Goal: Task Accomplishment & Management: Use online tool/utility

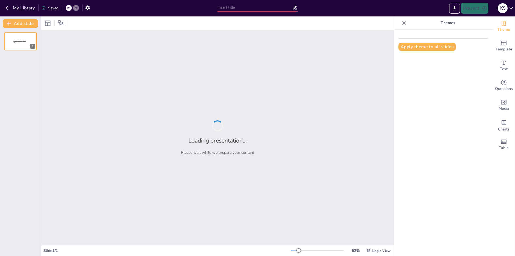
type input "New Sendsteps"
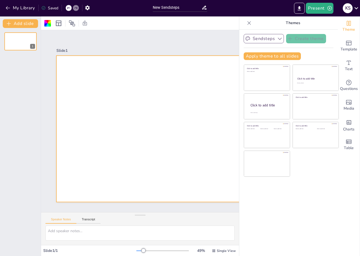
click at [279, 37] on icon "button" at bounding box center [279, 38] width 5 height 5
click at [350, 47] on span "Template" at bounding box center [349, 49] width 17 height 6
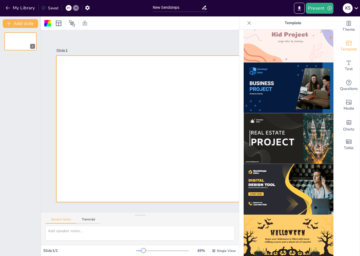
scroll to position [427, 0]
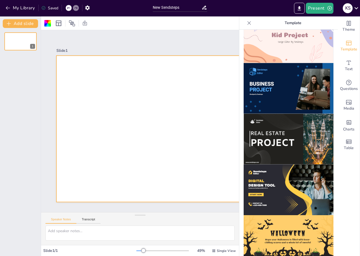
click at [295, 144] on img at bounding box center [289, 139] width 90 height 51
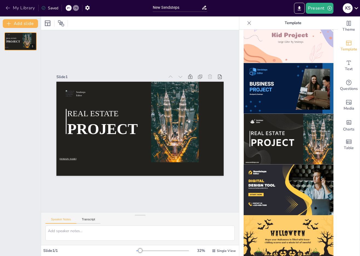
click at [8, 10] on icon "button" at bounding box center [7, 7] width 5 height 5
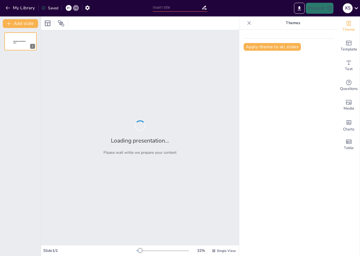
type input "Decentralization Unleashed: Understanding Blockchain Architecture"
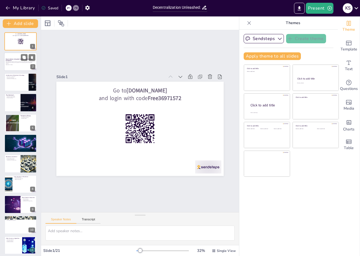
click at [11, 60] on strong "Decentralization Unleashed: Understanding Blockchain Architecture" at bounding box center [19, 59] width 27 height 3
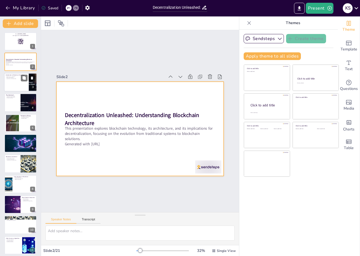
checkbox input "true"
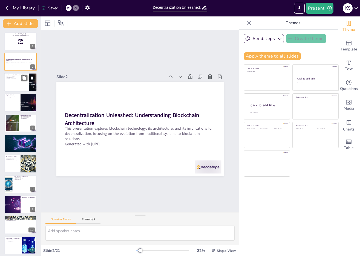
click at [5, 89] on div at bounding box center [20, 82] width 33 height 19
type textarea "Blockchain technology is essential for cryptocurrencies and serves as a decentr…"
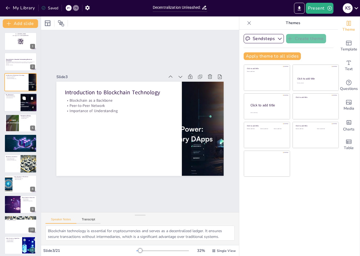
checkbox input "true"
click at [9, 107] on div at bounding box center [20, 102] width 33 height 19
type textarea "Blockchain technology effectively tackles the inefficiencies of current systems…"
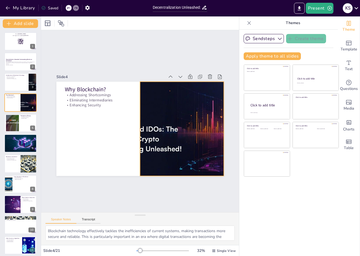
click at [174, 159] on div at bounding box center [181, 133] width 186 height 112
click at [140, 129] on div at bounding box center [181, 133] width 186 height 112
drag, startPoint x: 139, startPoint y: 129, endPoint x: 138, endPoint y: 121, distance: 7.8
click at [138, 121] on div at bounding box center [137, 129] width 4 height 94
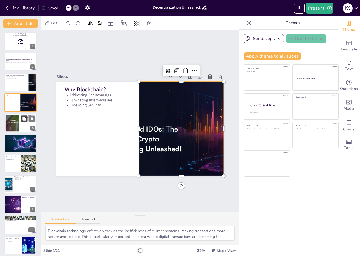
checkbox input "true"
click at [22, 121] on button at bounding box center [24, 118] width 7 height 7
type textarea "Bitcoin's emergence marked a significant shift in how digital transactions are …"
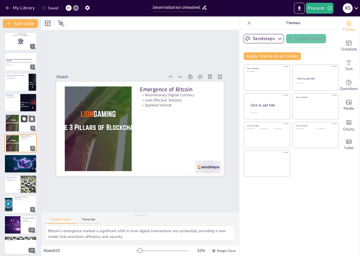
scroll to position [1, 0]
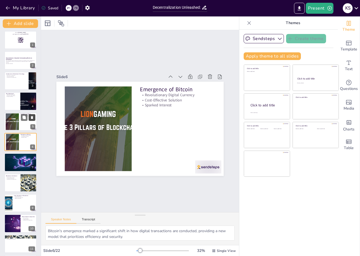
checkbox input "true"
click at [31, 118] on icon at bounding box center [32, 117] width 2 height 3
type textarea "Blockchain's role as the foundational technology for Bitcoin underscores its si…"
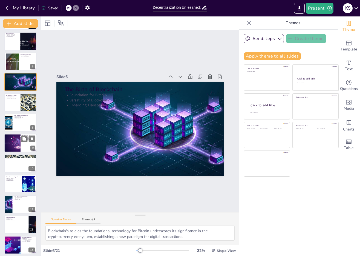
checkbox input "true"
click at [15, 146] on div at bounding box center [12, 143] width 28 height 19
type textarea "The components of a block header are essential for maintaining the integrity of…"
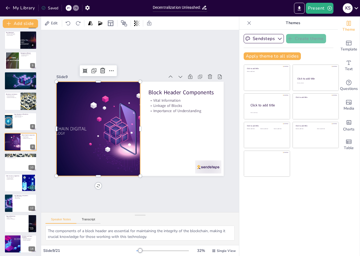
click at [107, 130] on div at bounding box center [97, 124] width 150 height 109
checkbox input "true"
click at [12, 180] on div at bounding box center [20, 182] width 33 height 19
type textarea "The exploration of alternative consensus algorithms is important for understand…"
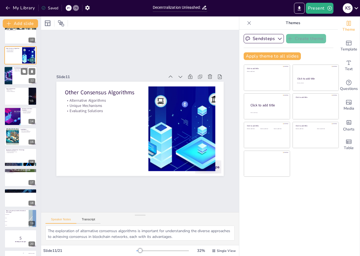
scroll to position [207, 0]
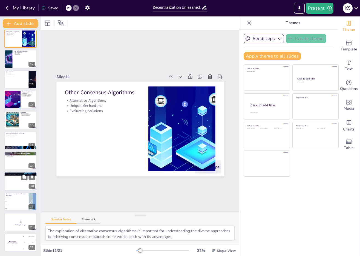
checkbox input "true"
click at [14, 187] on div at bounding box center [20, 181] width 33 height 19
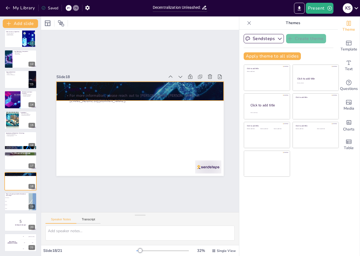
click at [218, 91] on div at bounding box center [143, 91] width 178 height 129
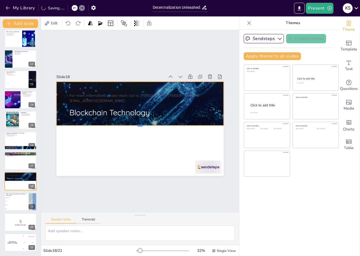
drag, startPoint x: 139, startPoint y: 101, endPoint x: 137, endPoint y: 126, distance: 25.0
click at [137, 126] on div at bounding box center [139, 128] width 167 height 22
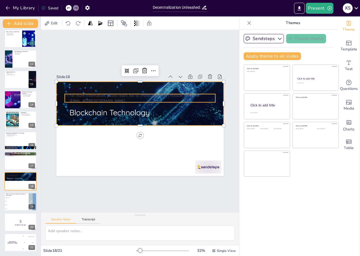
click at [113, 94] on div "Thank You For more information, please reach out to Ravi Kumar Mathur at adet.i…" at bounding box center [139, 129] width 167 height 94
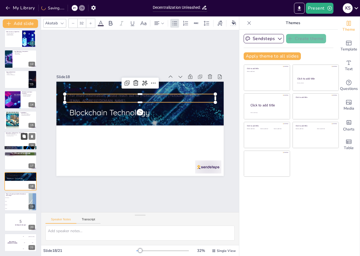
checkbox input "true"
click at [22, 136] on button at bounding box center [24, 136] width 7 height 7
type textarea "The diverse applications of blockchain technology demonstrate its versatility a…"
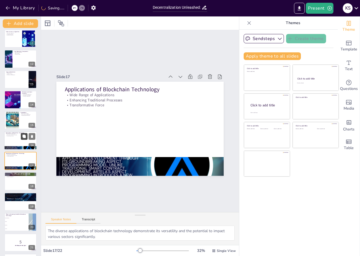
scroll to position [226, 0]
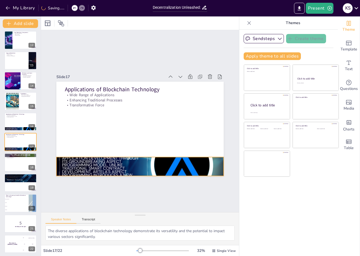
click at [160, 168] on div at bounding box center [135, 166] width 176 height 111
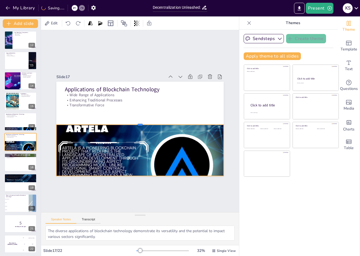
drag, startPoint x: 141, startPoint y: 156, endPoint x: 148, endPoint y: 124, distance: 33.0
click at [148, 124] on div at bounding box center [139, 123] width 167 height 22
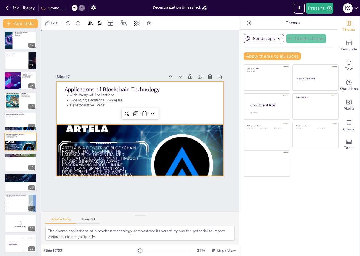
click at [206, 108] on div at bounding box center [139, 129] width 167 height 94
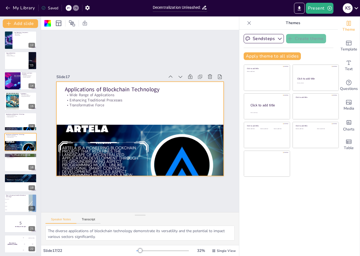
click at [92, 215] on div "Speaker Notes Transcript" at bounding box center [140, 218] width 198 height 13
click at [90, 219] on button "Transcript" at bounding box center [88, 221] width 24 height 6
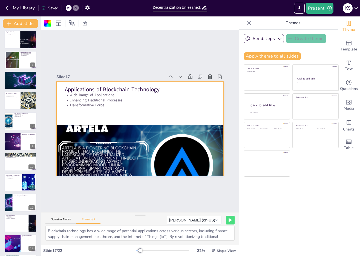
scroll to position [0, 0]
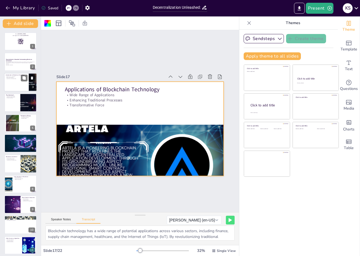
click at [12, 74] on p "Introduction to Blockchain Technology" at bounding box center [16, 75] width 21 height 2
checkbox input "true"
type textarea "Blockchain technology serves as the backbone of cryptocurrencies, offering a de…"
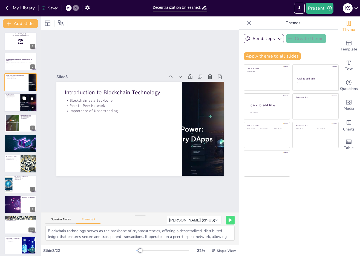
click at [13, 102] on div at bounding box center [20, 102] width 33 height 19
checkbox input "true"
type textarea "Current transaction systems suffer from various shortcomings, including fraud, …"
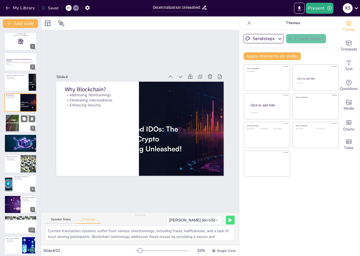
click at [18, 119] on div at bounding box center [12, 123] width 27 height 17
checkbox input "true"
type textarea "Bitcoin emerged as a revolutionary digital currency, addressing the complexitie…"
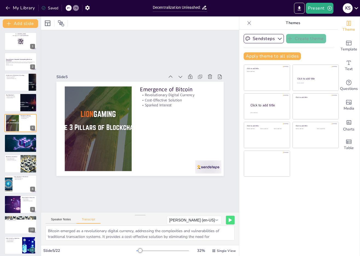
checkbox input "true"
click at [7, 9] on icon "button" at bounding box center [7, 7] width 5 height 5
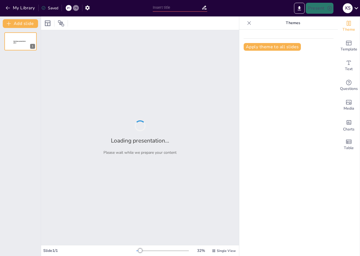
type input "Decentralization Unleashed: Understanding Blockchain Architecture"
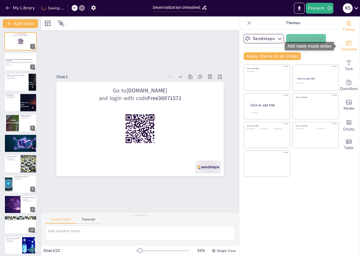
click at [350, 42] on icon "Add ready made slides" at bounding box center [349, 43] width 7 height 7
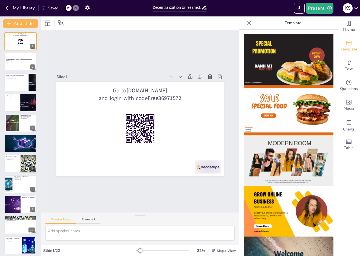
click at [285, 65] on img at bounding box center [289, 59] width 90 height 51
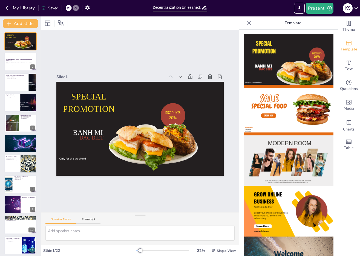
click at [276, 121] on img at bounding box center [289, 110] width 90 height 51
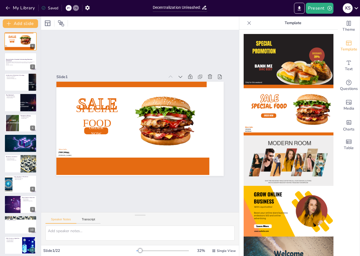
click at [272, 156] on img at bounding box center [289, 160] width 90 height 51
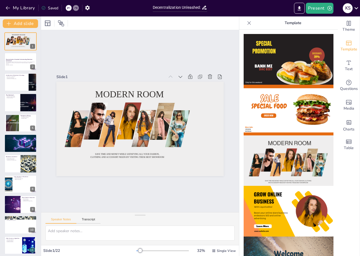
click at [283, 69] on img at bounding box center [289, 59] width 90 height 51
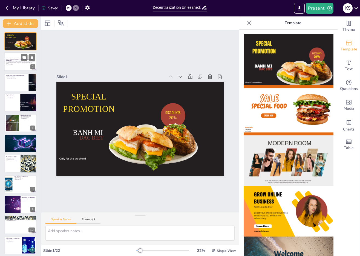
click at [15, 66] on div at bounding box center [20, 62] width 33 height 19
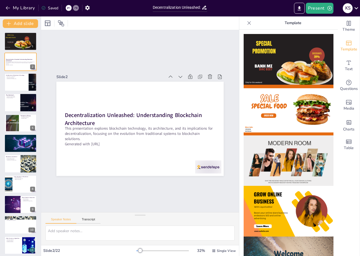
click at [301, 104] on img at bounding box center [289, 110] width 90 height 51
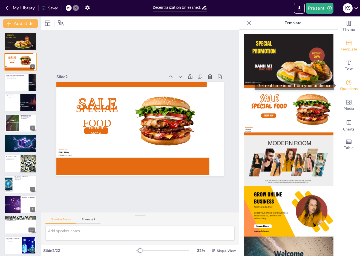
click at [343, 90] on span "Questions" at bounding box center [349, 89] width 18 height 6
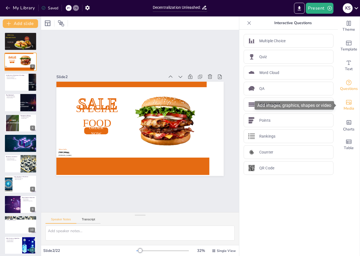
click at [348, 103] on icon "Add images, graphics, shapes or video" at bounding box center [349, 102] width 7 height 7
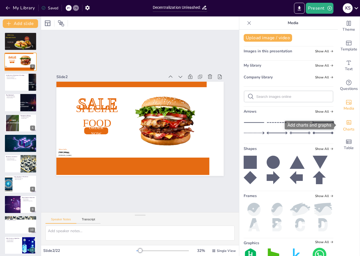
click at [351, 124] on icon "Add charts and graphs" at bounding box center [349, 122] width 5 height 4
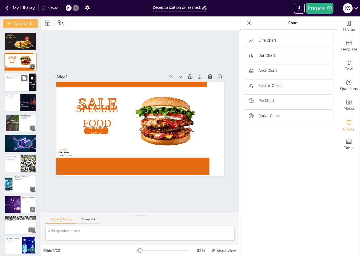
click at [20, 77] on p "Peer-to-Peer Network" at bounding box center [16, 77] width 21 height 1
checkbox input "true"
type textarea "Blockchain technology is essential for cryptocurrencies and serves as a decentr…"
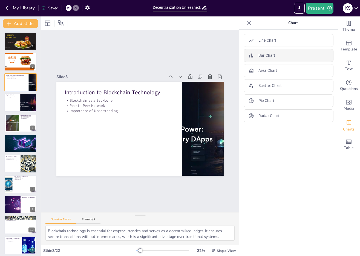
click at [274, 54] on p "Bar Chart" at bounding box center [267, 56] width 17 height 6
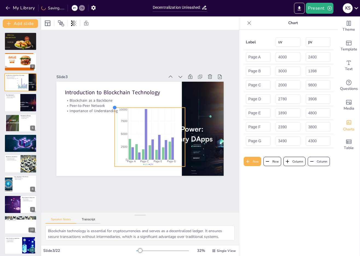
drag, startPoint x: 94, startPoint y: 91, endPoint x: 114, endPoint y: 118, distance: 33.5
click at [114, 118] on div "Introduction to Blockchain Technology Blockchain as a Backbone Peer-to-Peer Net…" at bounding box center [135, 127] width 191 height 175
click at [301, 11] on icon "Export to PowerPoint" at bounding box center [300, 8] width 6 height 6
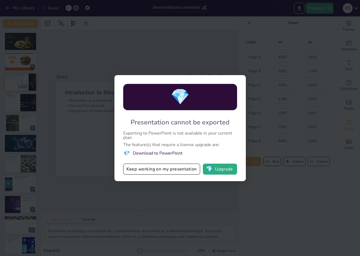
click at [190, 122] on div "Presentation cannot be exported" at bounding box center [180, 122] width 99 height 9
click at [193, 143] on div "The feature(s) that require a license upgrade are:" at bounding box center [180, 145] width 114 height 4
click at [177, 169] on button "Keep working on my presentation" at bounding box center [161, 169] width 77 height 11
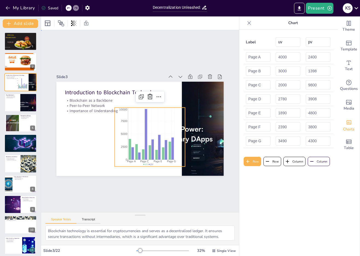
click at [187, 65] on div "Slide 1 SPECIAL PROMOTION DISCOUNTS 20% Only for this weekend BANH MI DAC BIET …" at bounding box center [140, 121] width 216 height 202
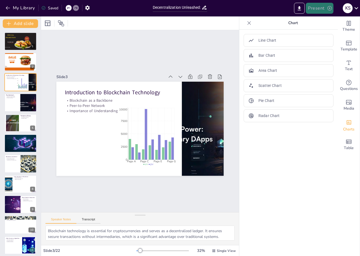
click at [326, 10] on button "Present" at bounding box center [319, 8] width 27 height 11
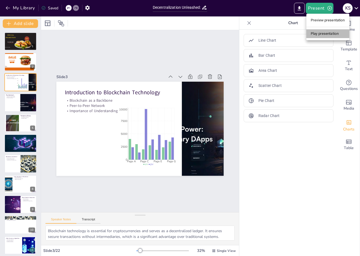
click at [325, 31] on li "Play presentation" at bounding box center [328, 33] width 43 height 9
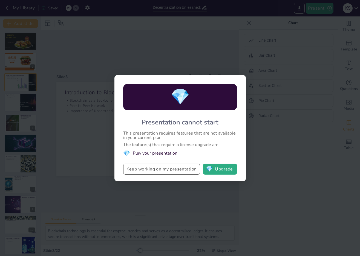
click at [155, 172] on button "Keep working on my presentation" at bounding box center [161, 169] width 77 height 11
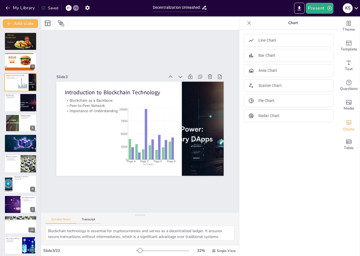
checkbox input "true"
